Goal: Task Accomplishment & Management: Manage account settings

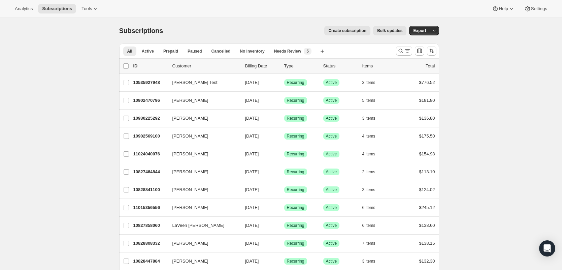
click at [396, 53] on div at bounding box center [416, 50] width 46 height 13
click at [399, 52] on icon "Search and filter results" at bounding box center [400, 50] width 7 height 7
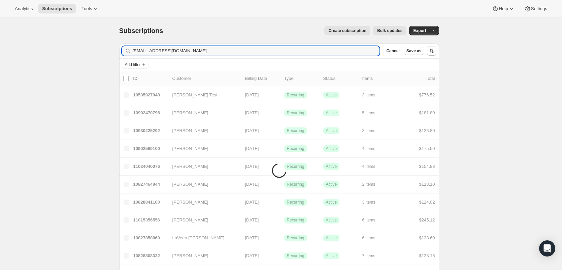
type input "[EMAIL_ADDRESS][DOMAIN_NAME]"
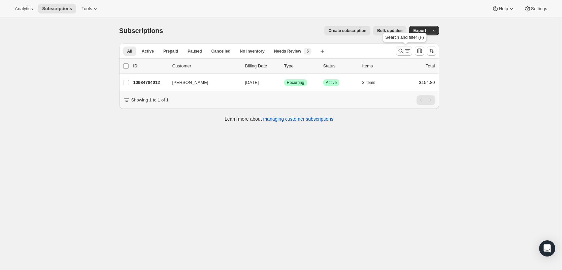
click at [406, 51] on icon "Search and filter results" at bounding box center [407, 50] width 7 height 7
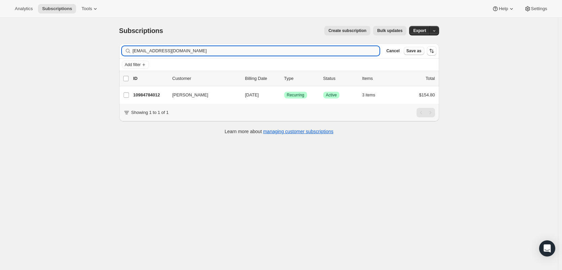
click at [251, 53] on input "[EMAIL_ADDRESS][DOMAIN_NAME]" at bounding box center [256, 50] width 247 height 9
click at [147, 51] on input "Abby [EMAIL_ADDRESS][DOMAIN_NAME]" at bounding box center [256, 50] width 247 height 9
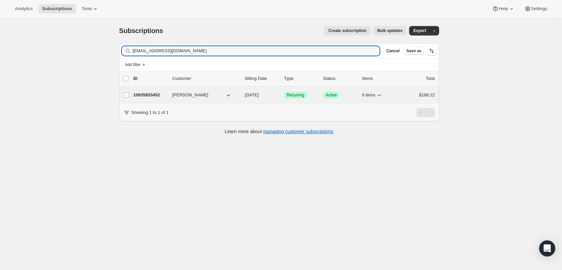
type input "[EMAIL_ADDRESS][DOMAIN_NAME]"
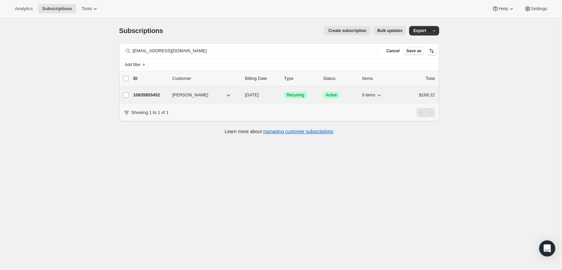
click at [158, 92] on p "10835853452" at bounding box center [150, 95] width 34 height 7
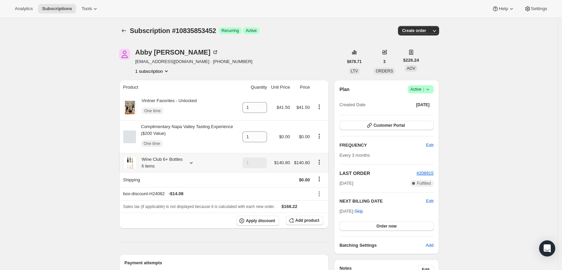
click at [181, 160] on div "Wine Club 6+ Bottles 6 items" at bounding box center [160, 162] width 46 height 13
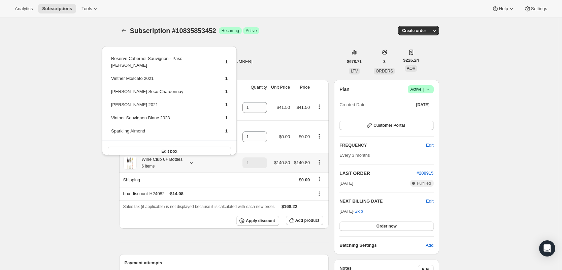
click at [193, 164] on icon at bounding box center [191, 163] width 3 height 2
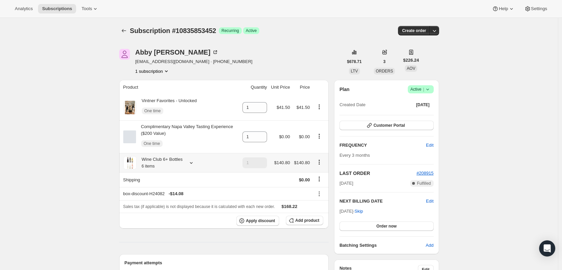
click at [193, 164] on icon at bounding box center [191, 163] width 3 height 2
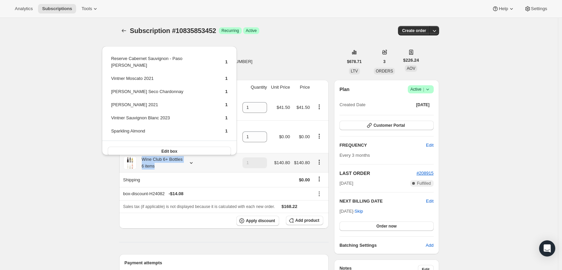
click at [193, 164] on icon at bounding box center [191, 163] width 3 height 2
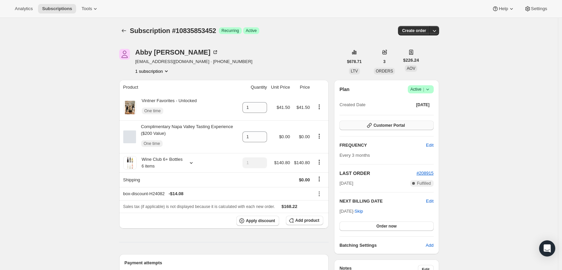
click at [400, 126] on span "Customer Portal" at bounding box center [388, 125] width 31 height 5
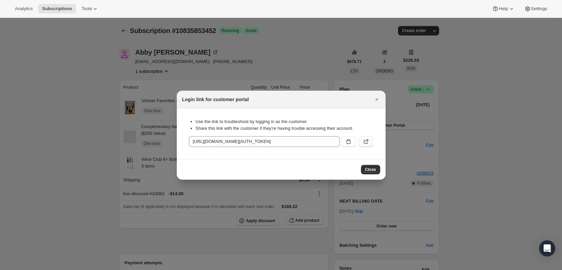
click at [363, 140] on icon ":re4:" at bounding box center [366, 141] width 7 height 7
